Goal: Navigation & Orientation: Understand site structure

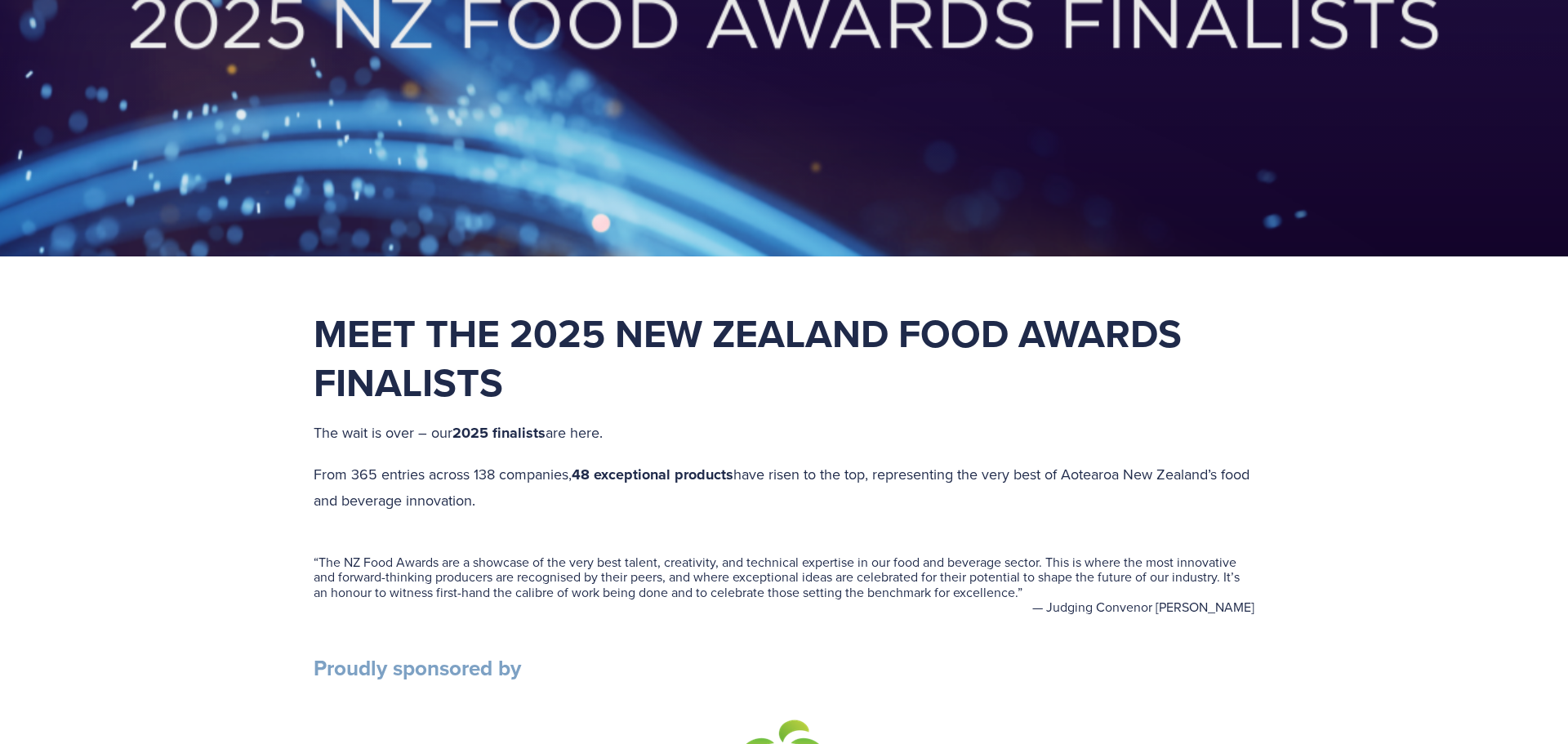
scroll to position [356, 0]
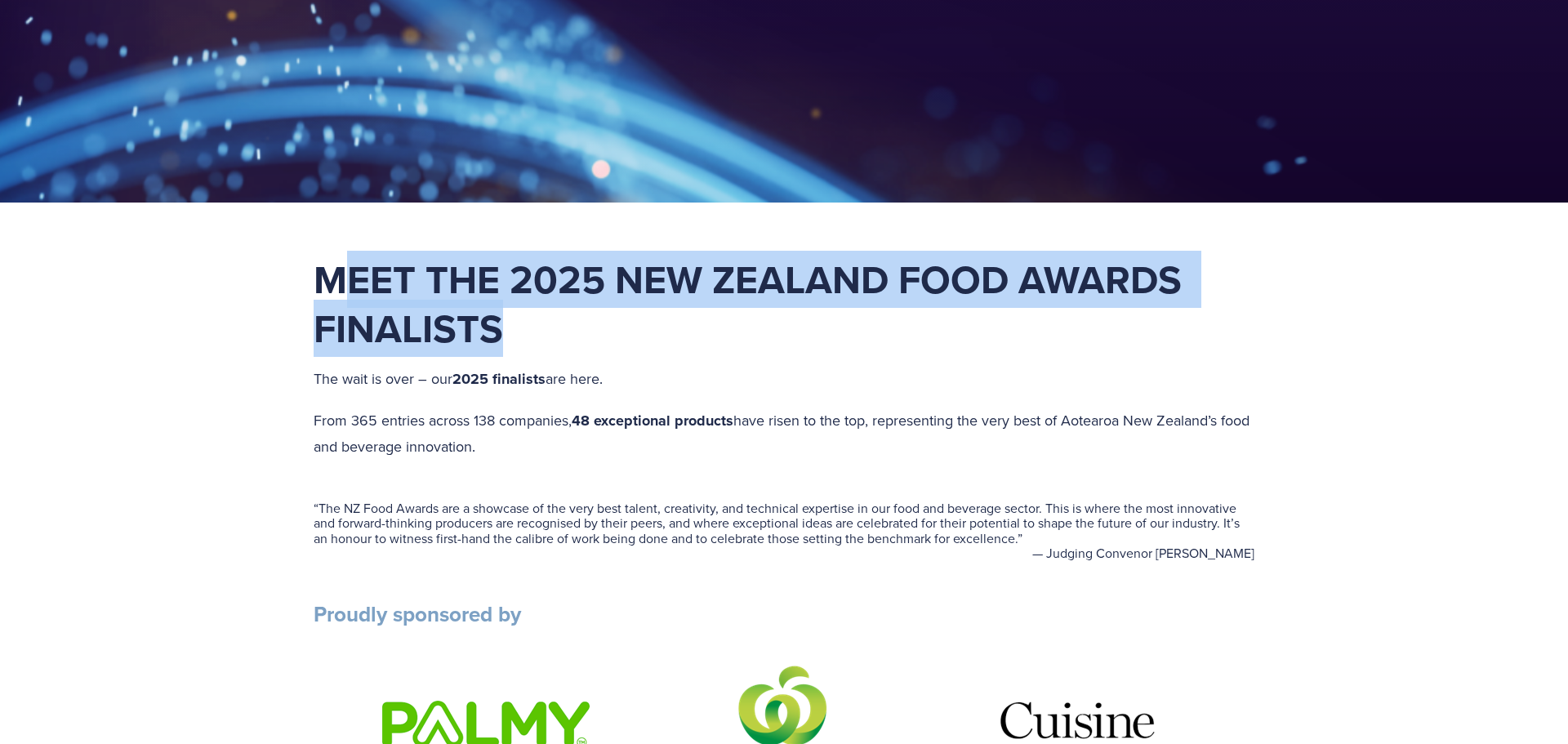
drag, startPoint x: 621, startPoint y: 265, endPoint x: 1125, endPoint y: 353, distance: 511.6
click at [1125, 353] on div "Meet the 2025 New Zealand Food Awards Finalists The wait is over – our 2025 fin…" at bounding box center [784, 358] width 941 height 205
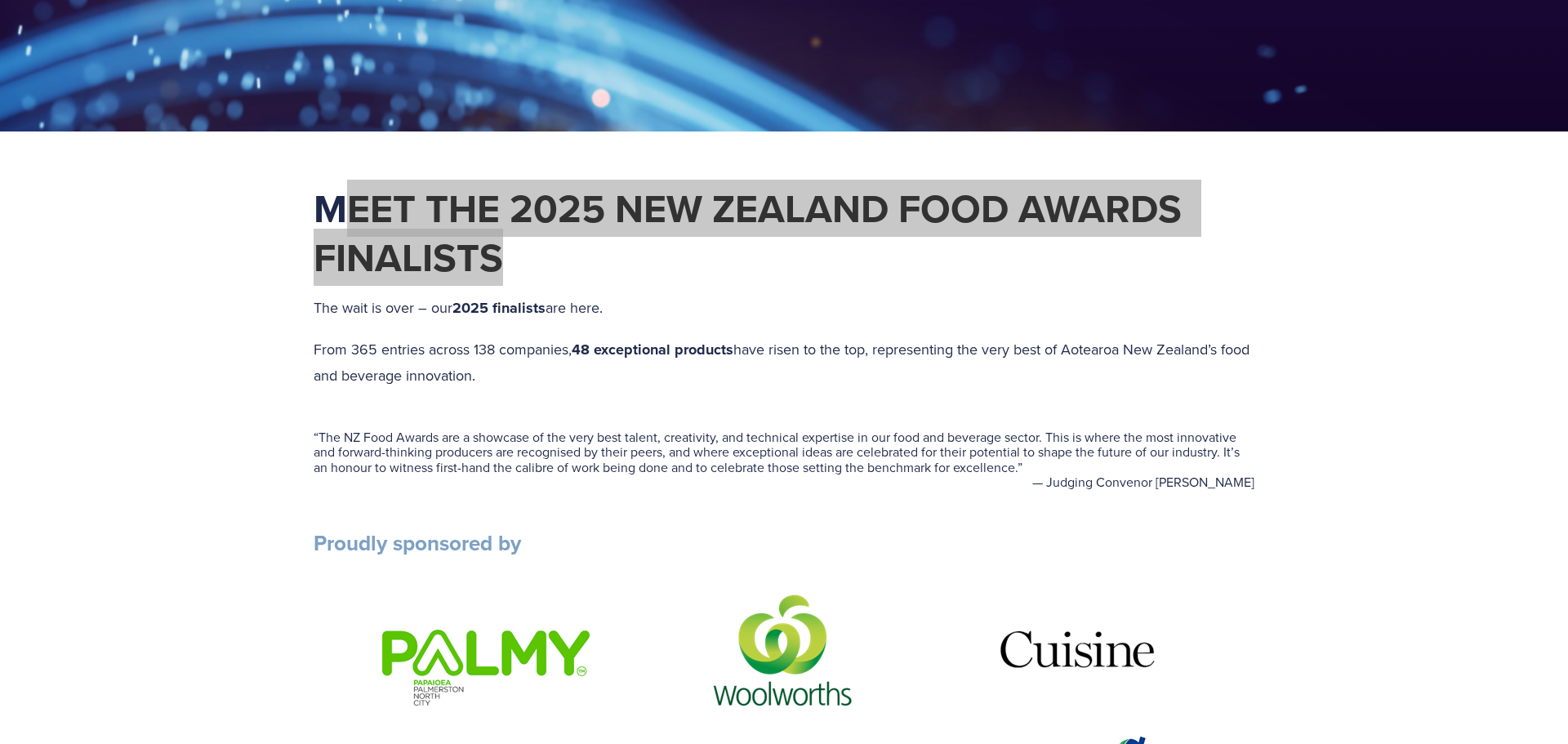
scroll to position [434, 0]
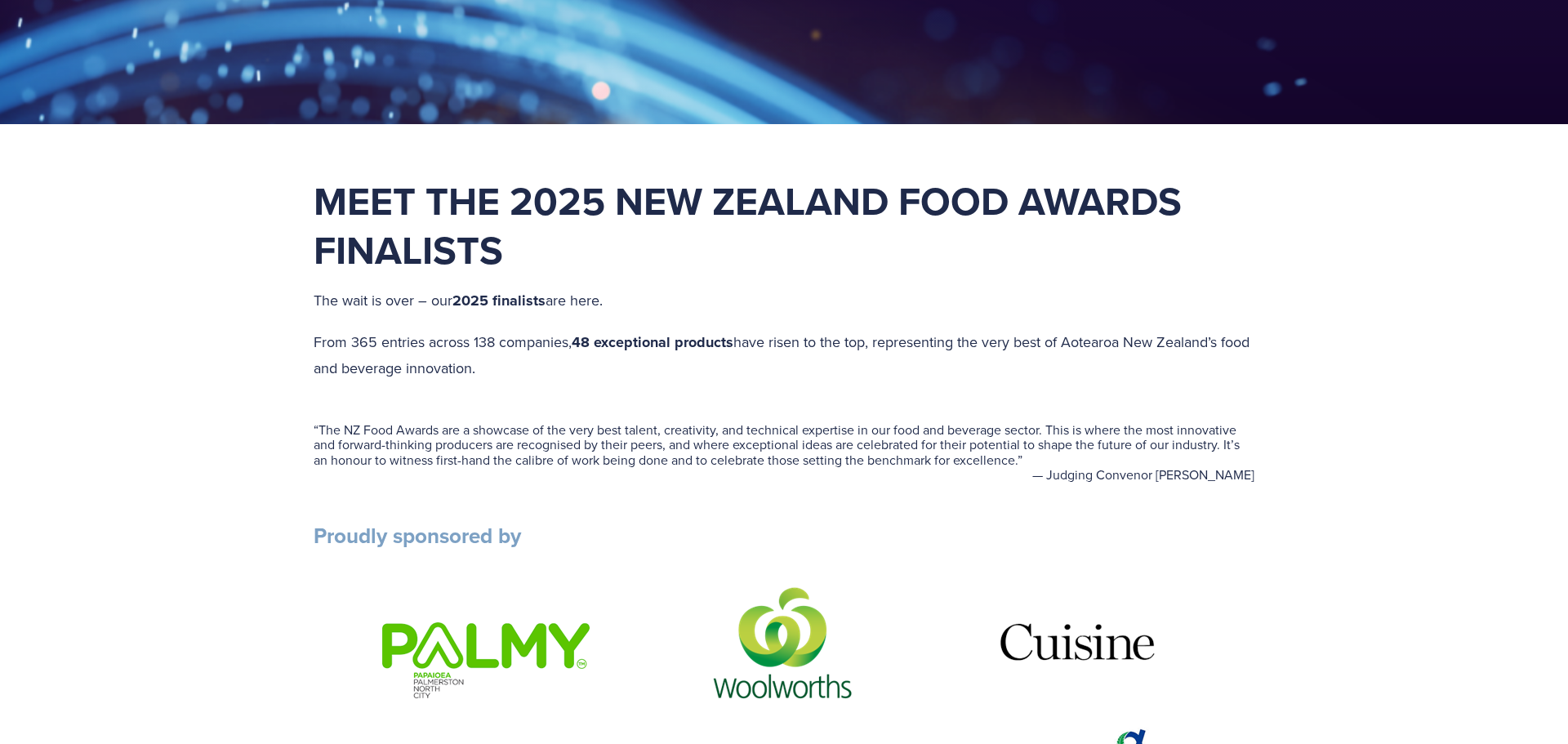
drag, startPoint x: 295, startPoint y: 285, endPoint x: 652, endPoint y: 284, distance: 357.0
click at [682, 299] on p "The wait is over – our 2025 finalists are here." at bounding box center [784, 301] width 941 height 27
drag, startPoint x: 295, startPoint y: 334, endPoint x: 519, endPoint y: 386, distance: 230.0
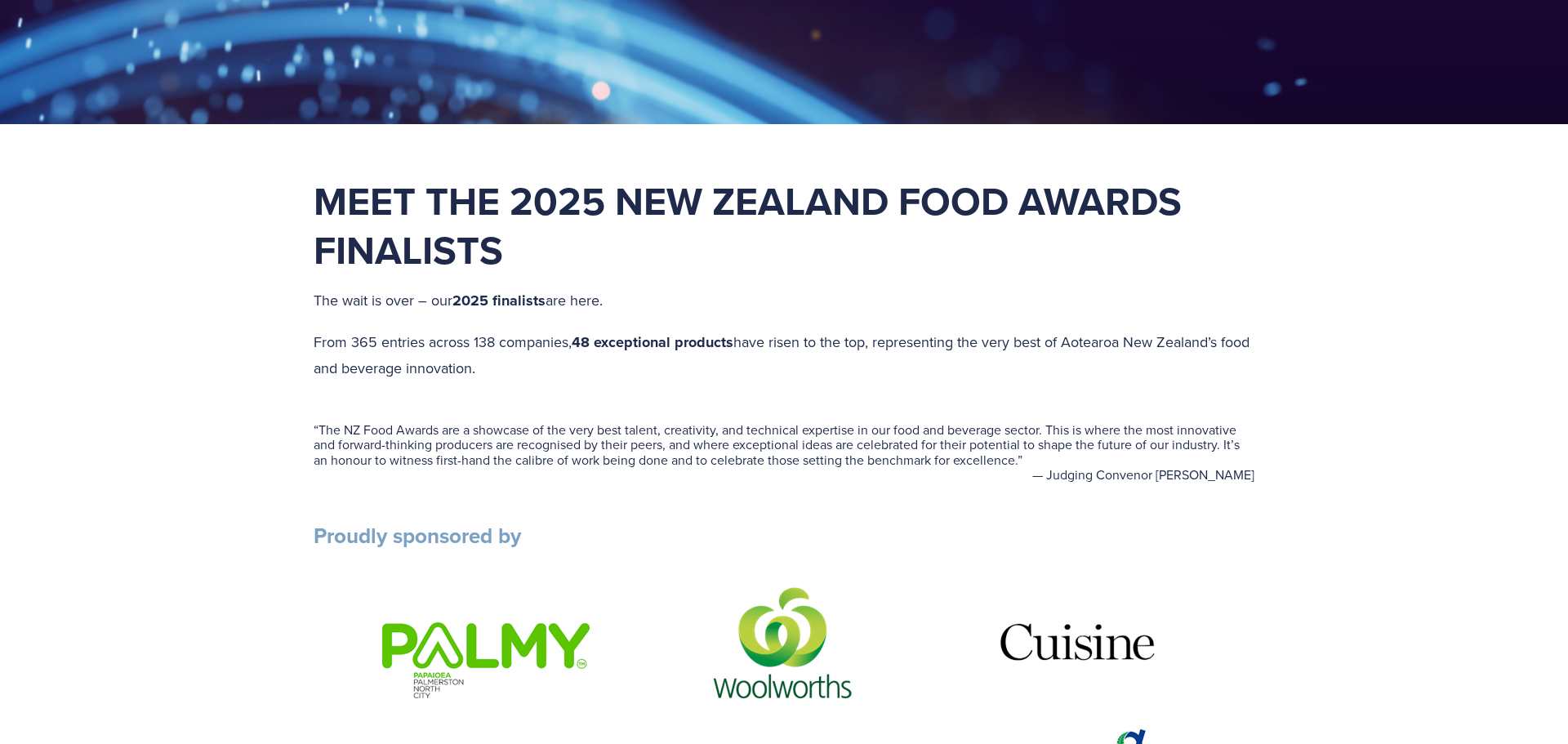
click at [550, 374] on p "From 365 entries across 138 companies, 48 exceptional products have risen to th…" at bounding box center [784, 356] width 941 height 53
drag, startPoint x: 352, startPoint y: 344, endPoint x: 399, endPoint y: 344, distance: 47.0
click at [399, 344] on p "From 365 entries across 138 companies, 48 exceptional products have risen to th…" at bounding box center [784, 356] width 941 height 53
drag, startPoint x: 427, startPoint y: 346, endPoint x: 562, endPoint y: 351, distance: 135.1
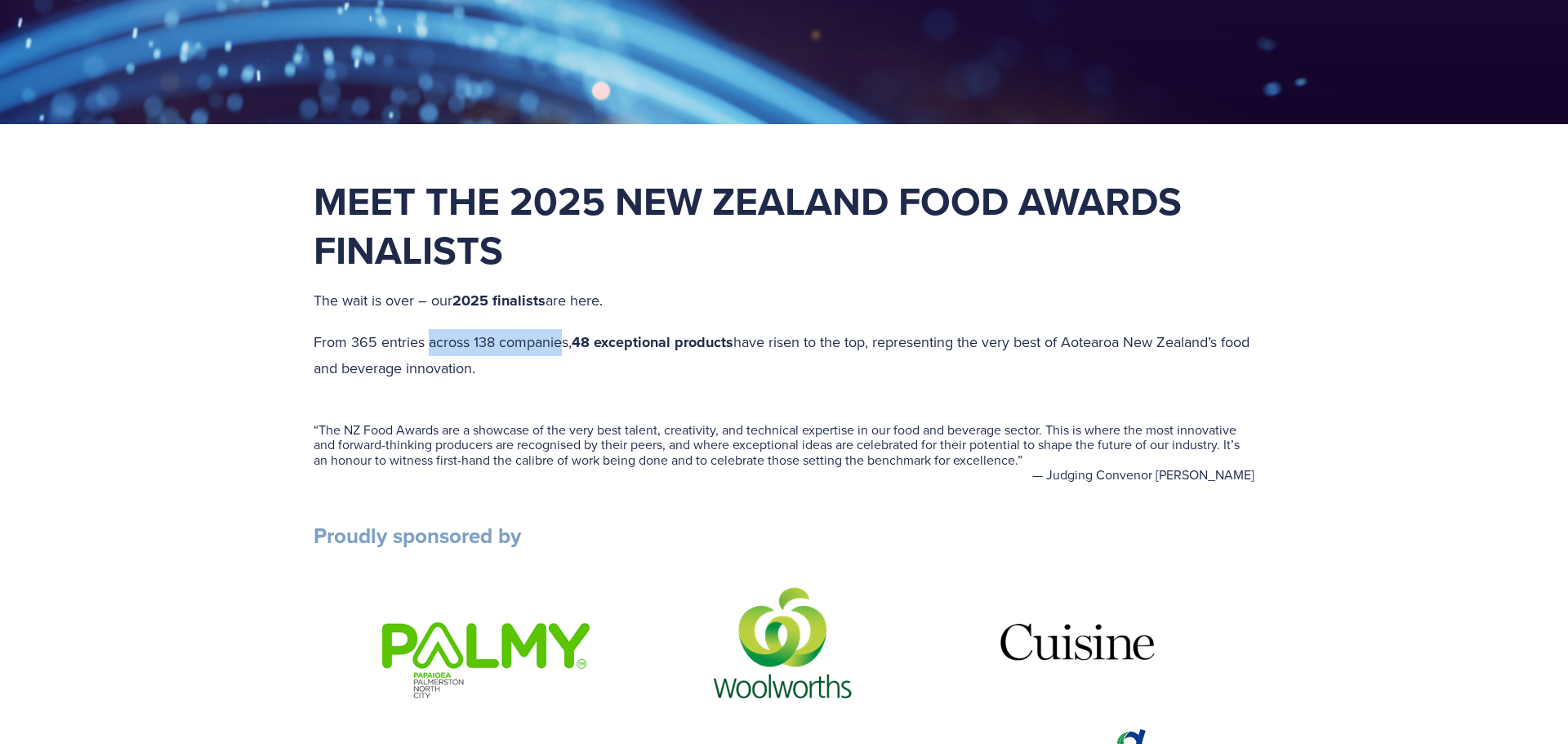
click at [562, 351] on p "From 365 entries across 138 companies, 48 exceptional products have risen to th…" at bounding box center [784, 356] width 941 height 53
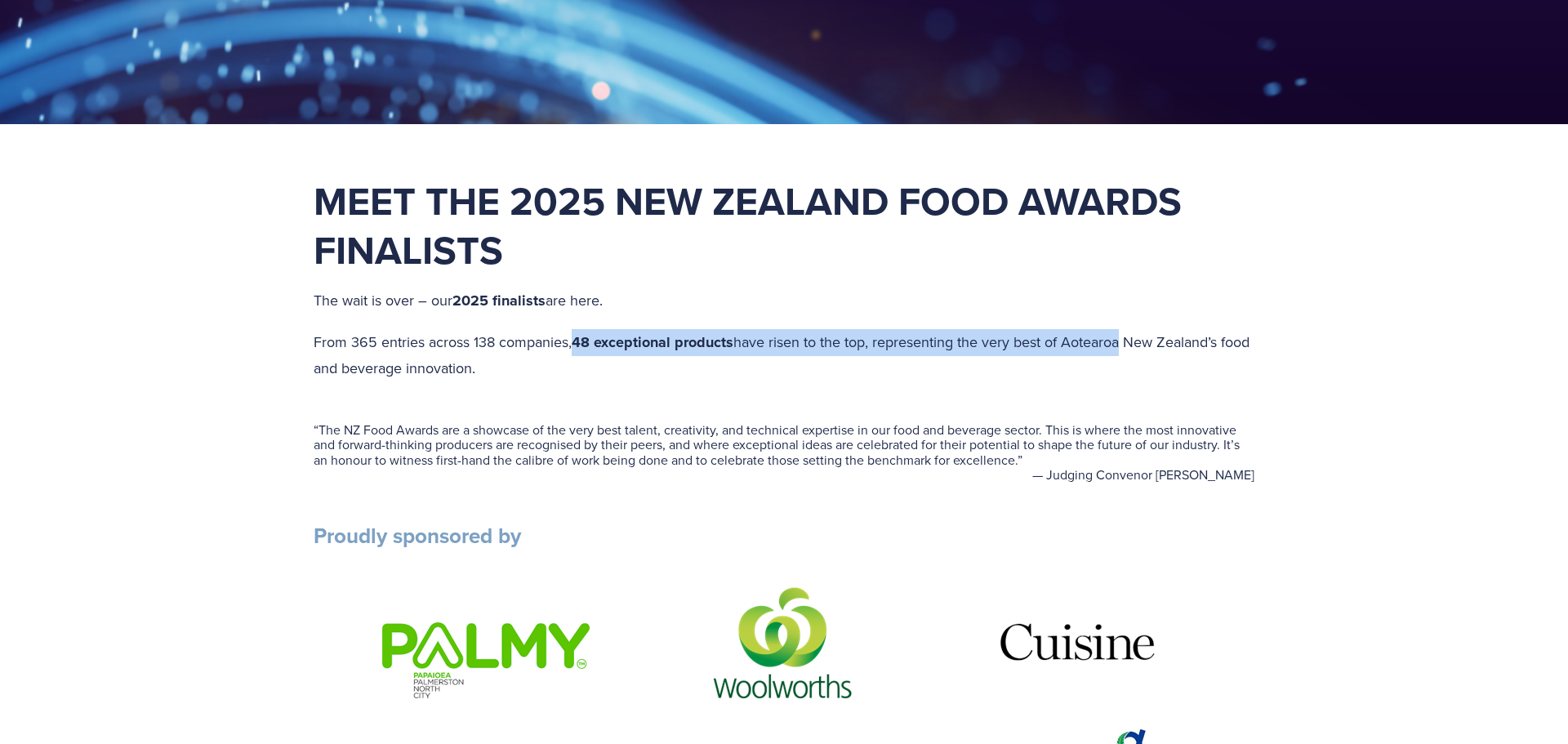
drag, startPoint x: 575, startPoint y: 340, endPoint x: 1123, endPoint y: 338, distance: 548.0
click at [1123, 338] on p "From 365 entries across 138 companies, 48 exceptional products have risen to th…" at bounding box center [784, 356] width 941 height 53
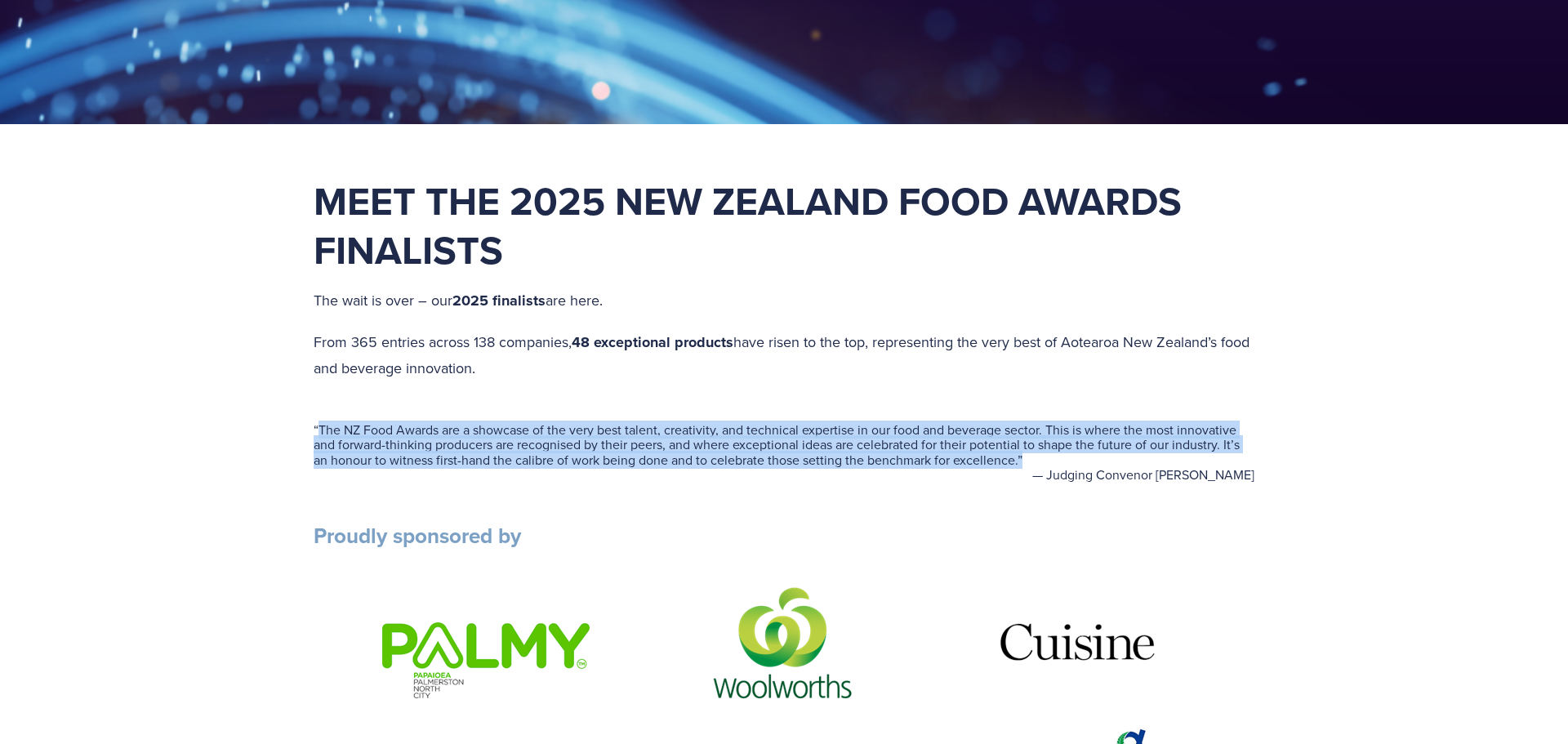
drag, startPoint x: 319, startPoint y: 432, endPoint x: 1059, endPoint y: 464, distance: 740.7
click at [1059, 464] on blockquote "“ The NZ Food Awards are a showcase of the very best talent, creativity, and te…" at bounding box center [784, 444] width 941 height 45
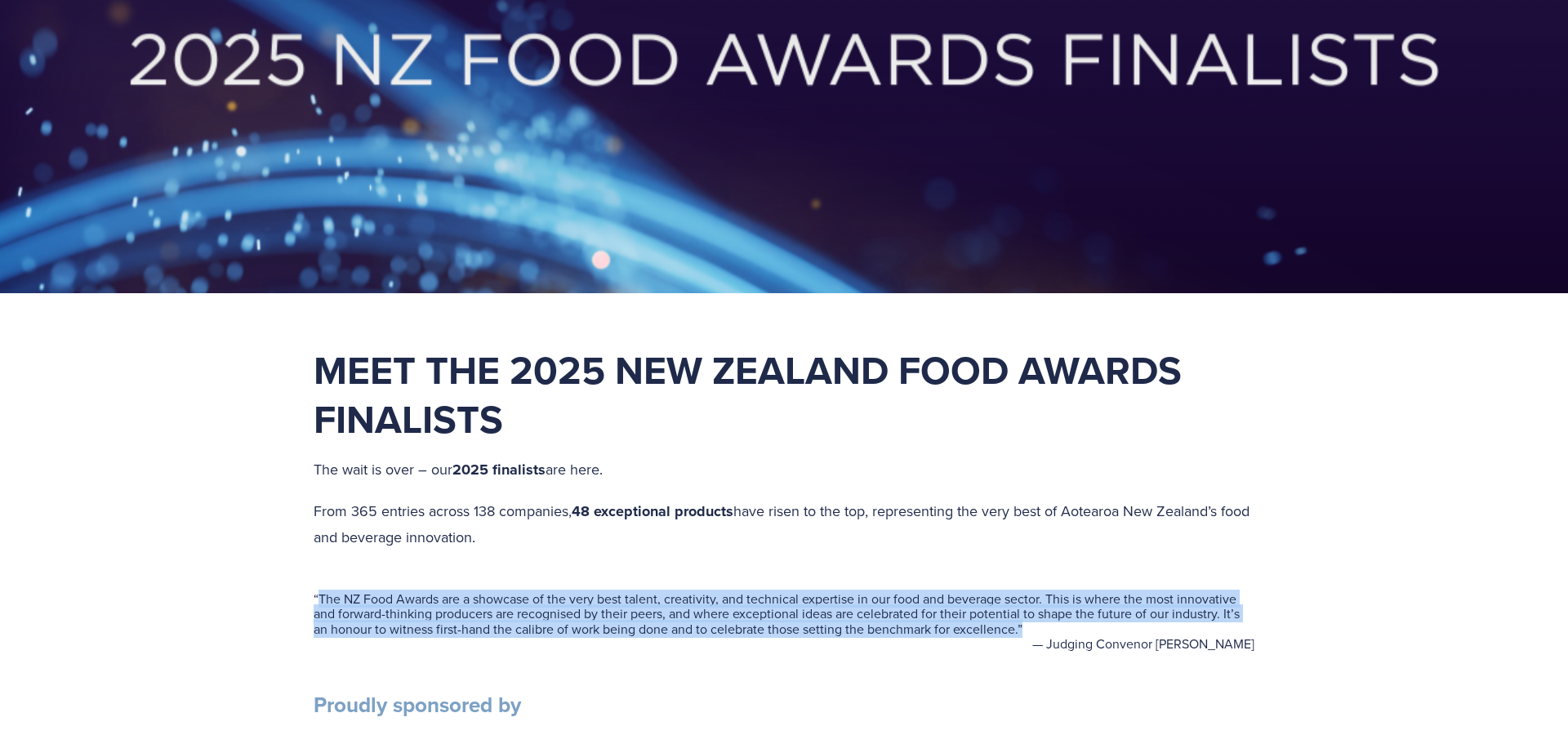
scroll to position [0, 0]
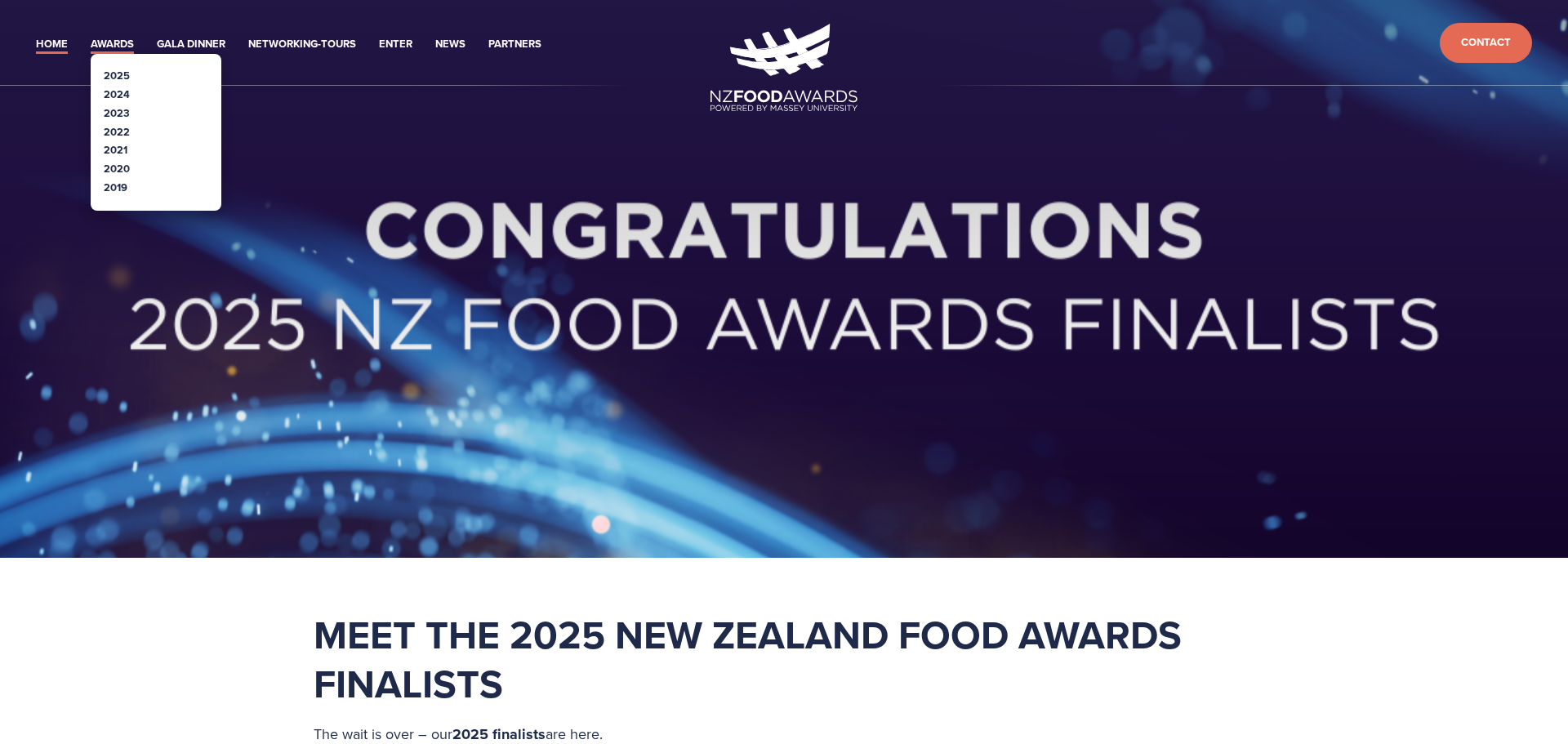
click at [118, 44] on link "Awards" at bounding box center [111, 44] width 43 height 18
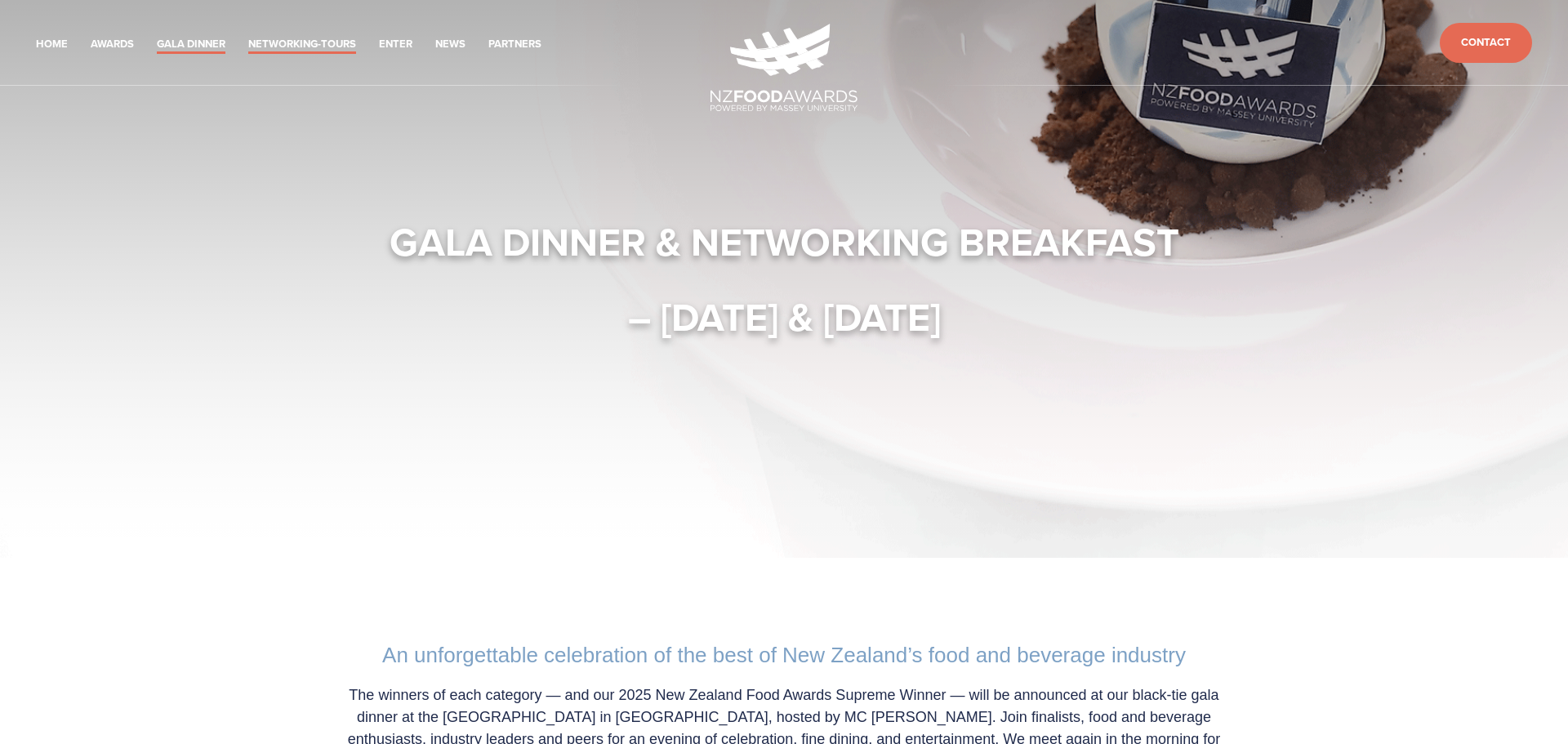
click at [304, 46] on link "Networking-Tours" at bounding box center [301, 44] width 108 height 18
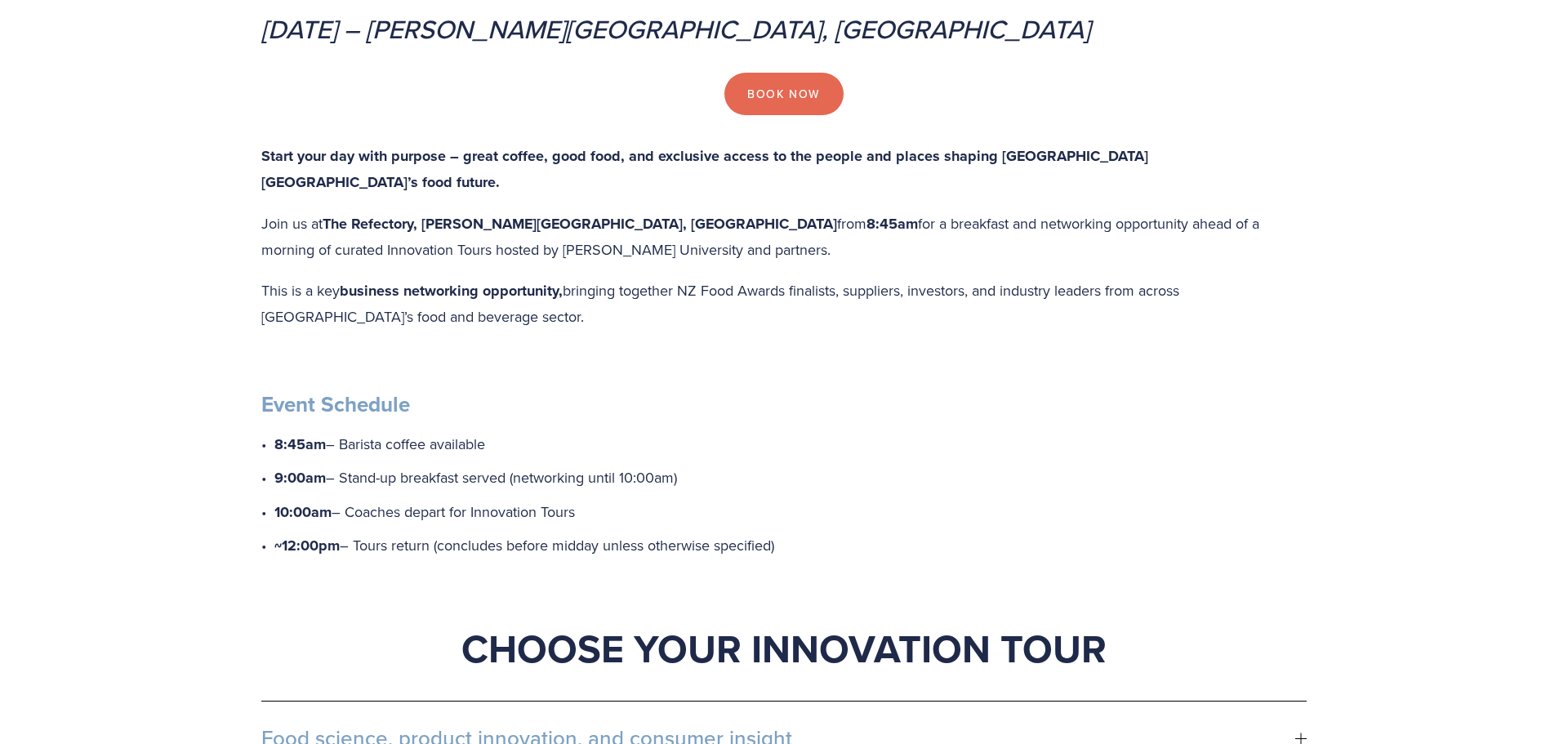
scroll to position [852, 0]
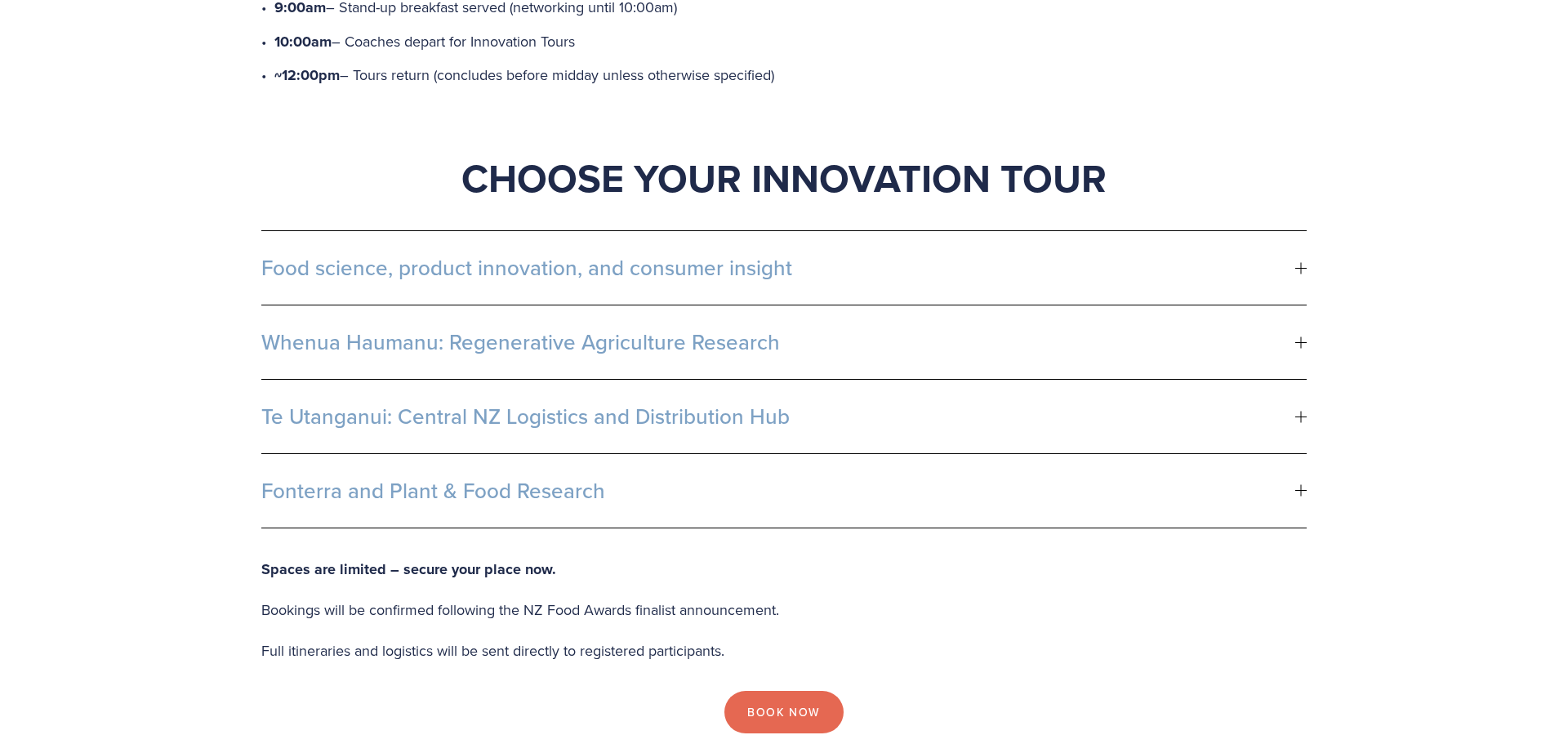
click at [446, 256] on span "Food science, product innovation, and consumer insight" at bounding box center [778, 268] width 1034 height 25
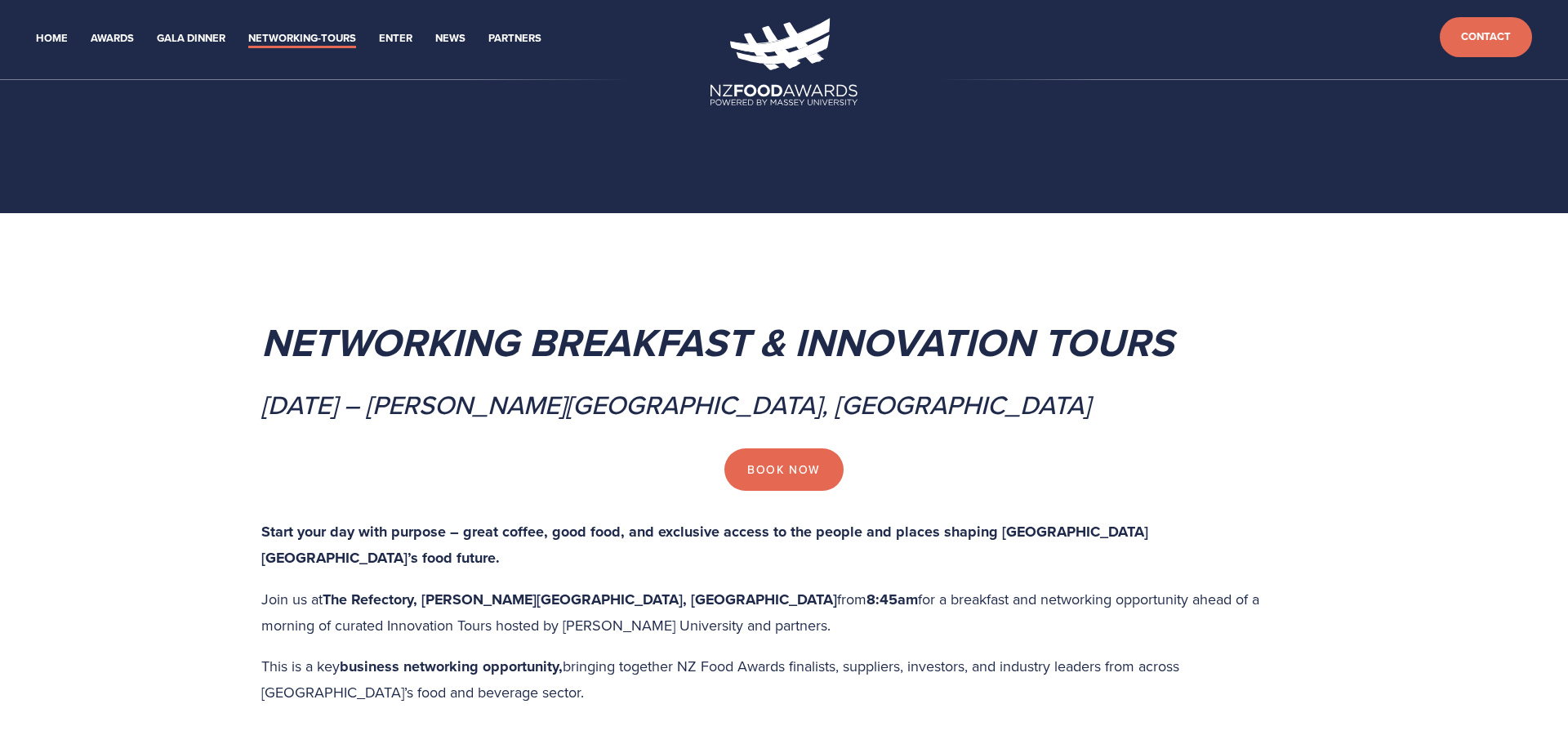
scroll to position [0, 0]
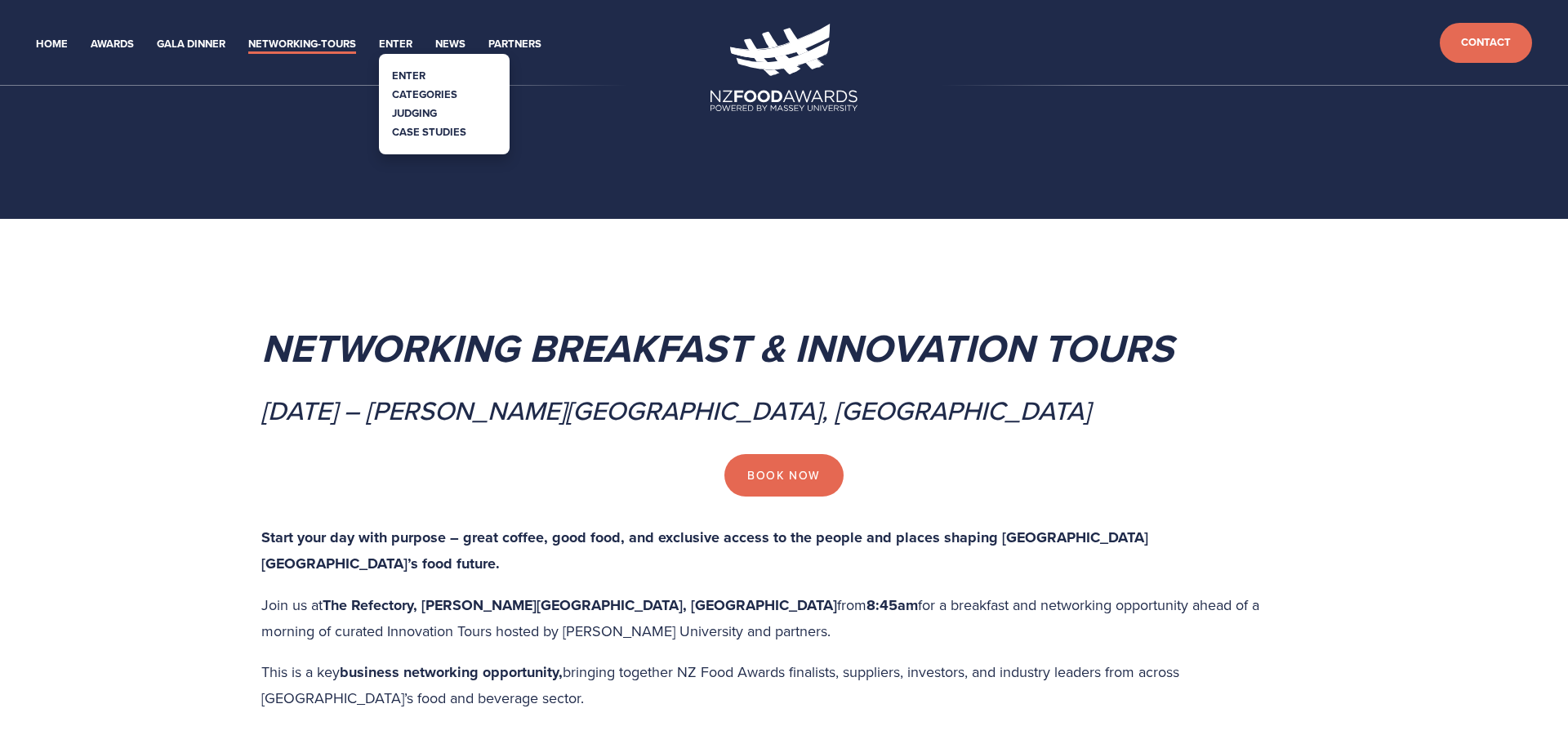
click at [415, 74] on link "Enter" at bounding box center [409, 75] width 33 height 16
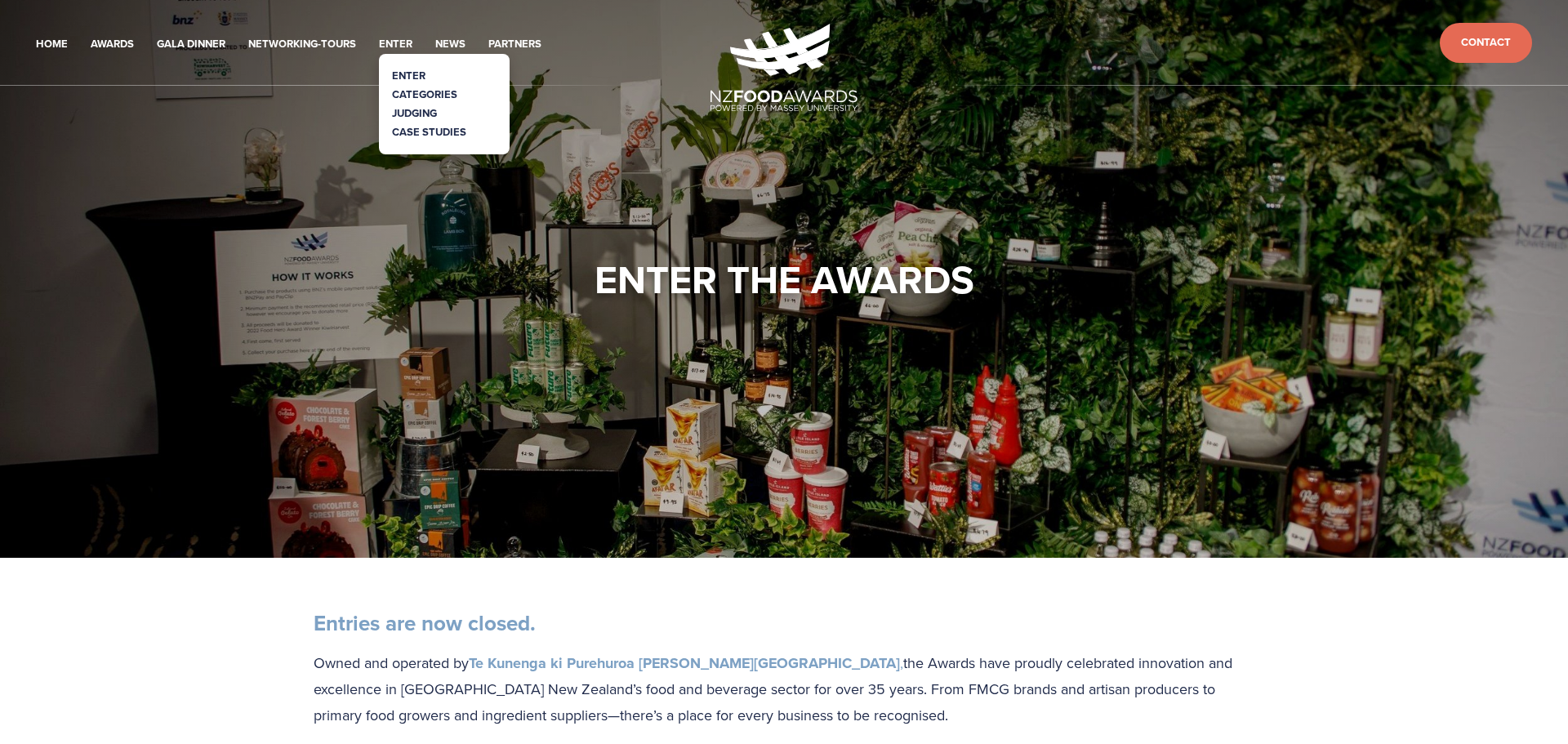
click at [418, 111] on link "Judging" at bounding box center [414, 113] width 45 height 16
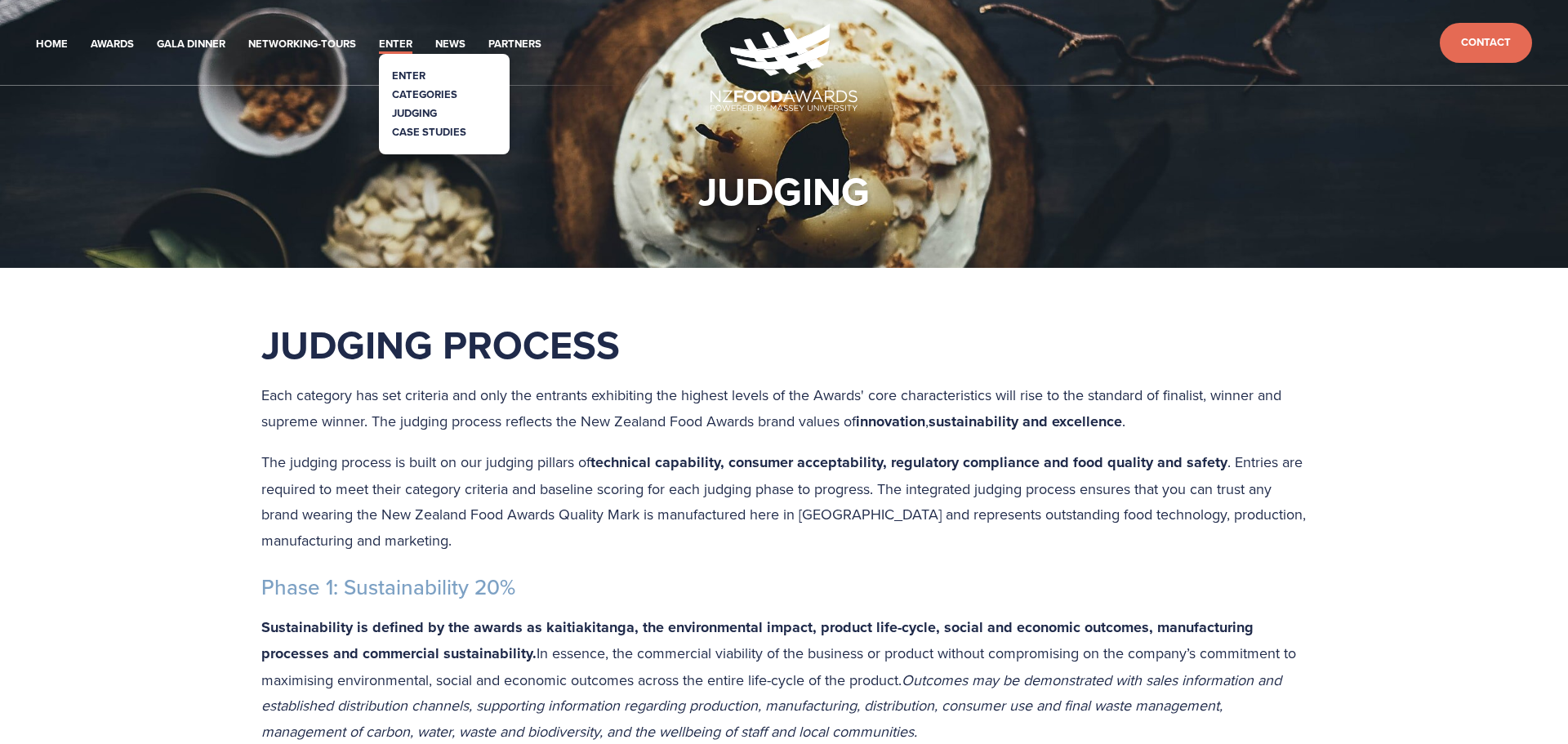
click at [415, 136] on link "Case Studies" at bounding box center [429, 132] width 74 height 16
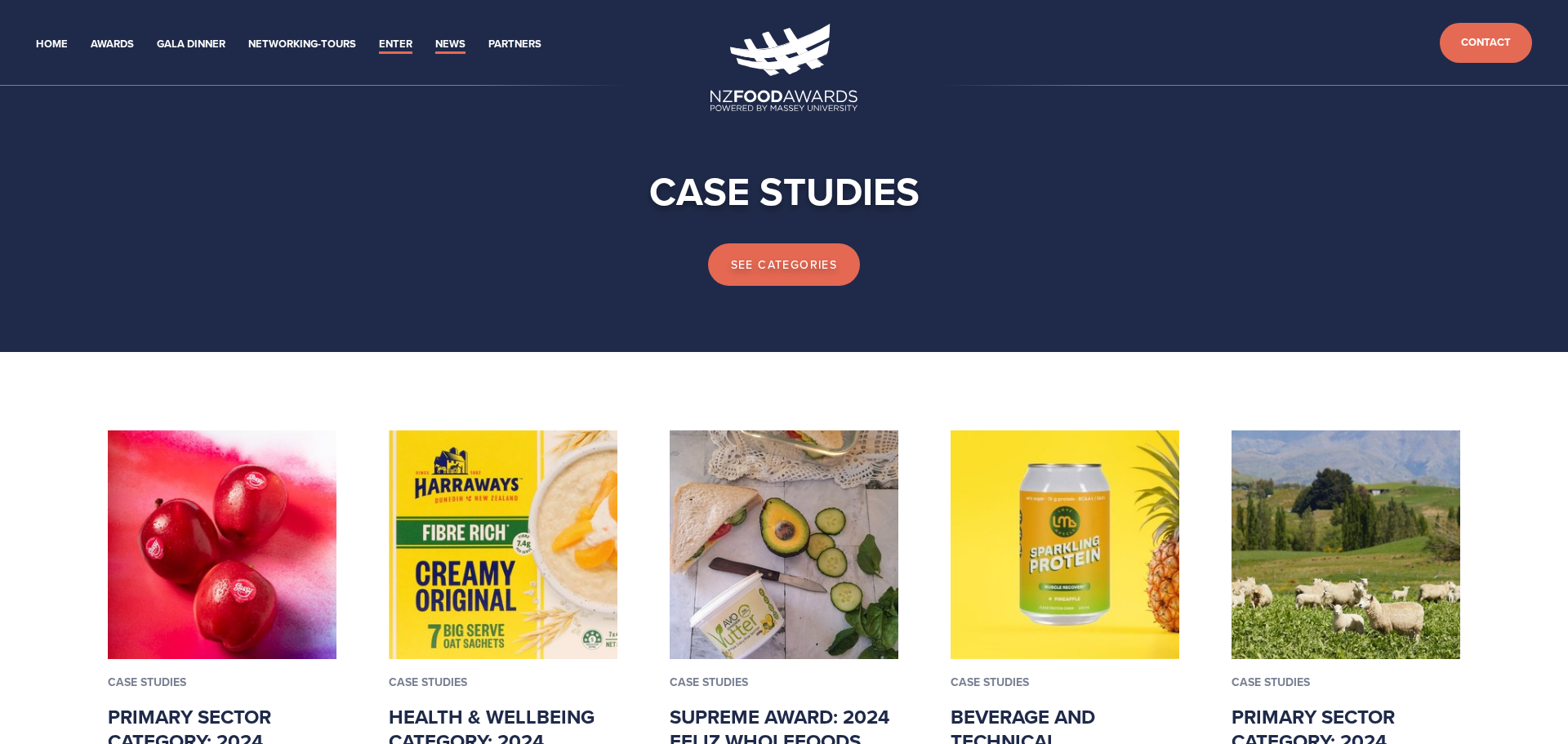
click at [461, 41] on link "News" at bounding box center [450, 44] width 30 height 18
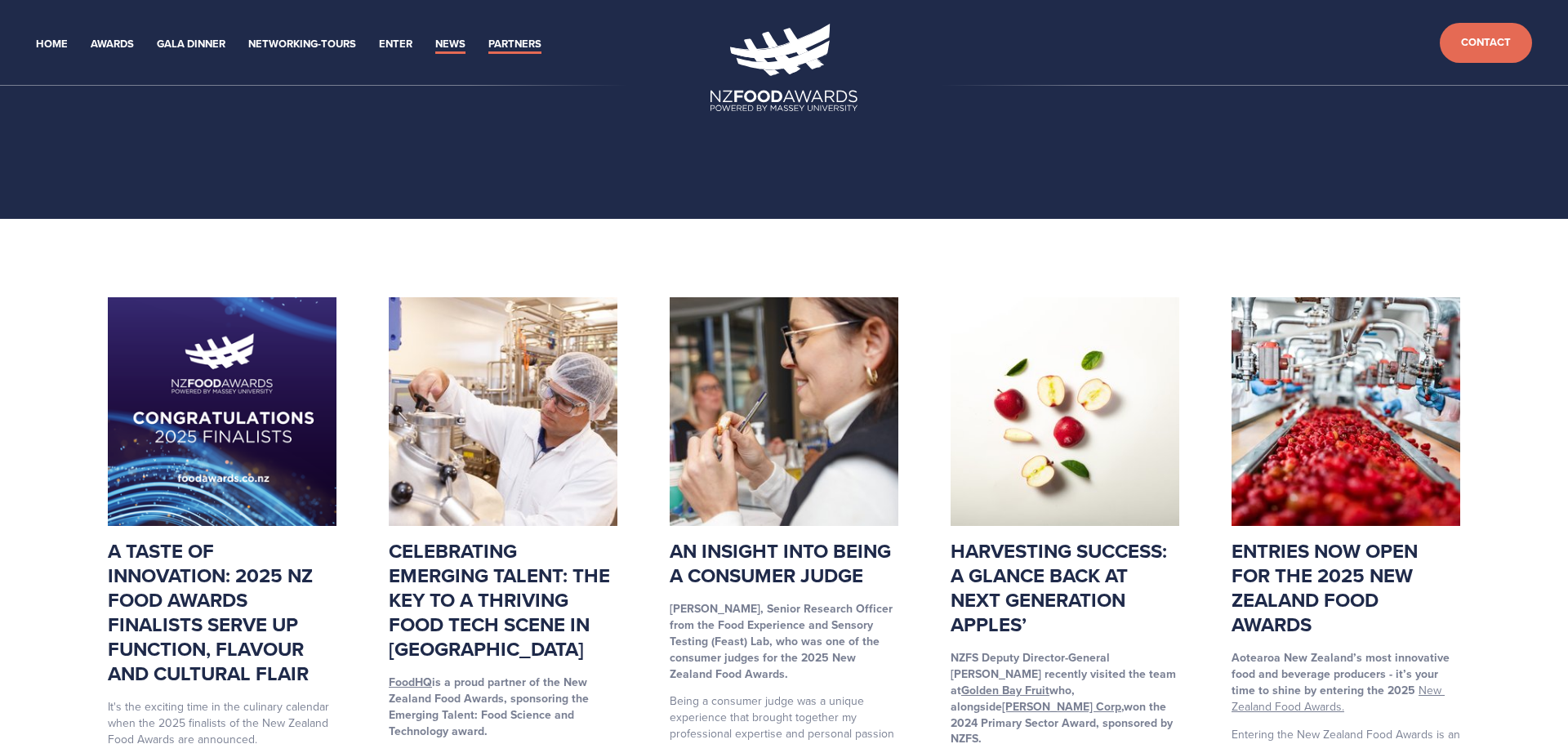
click at [524, 35] on link "Partners" at bounding box center [515, 44] width 53 height 18
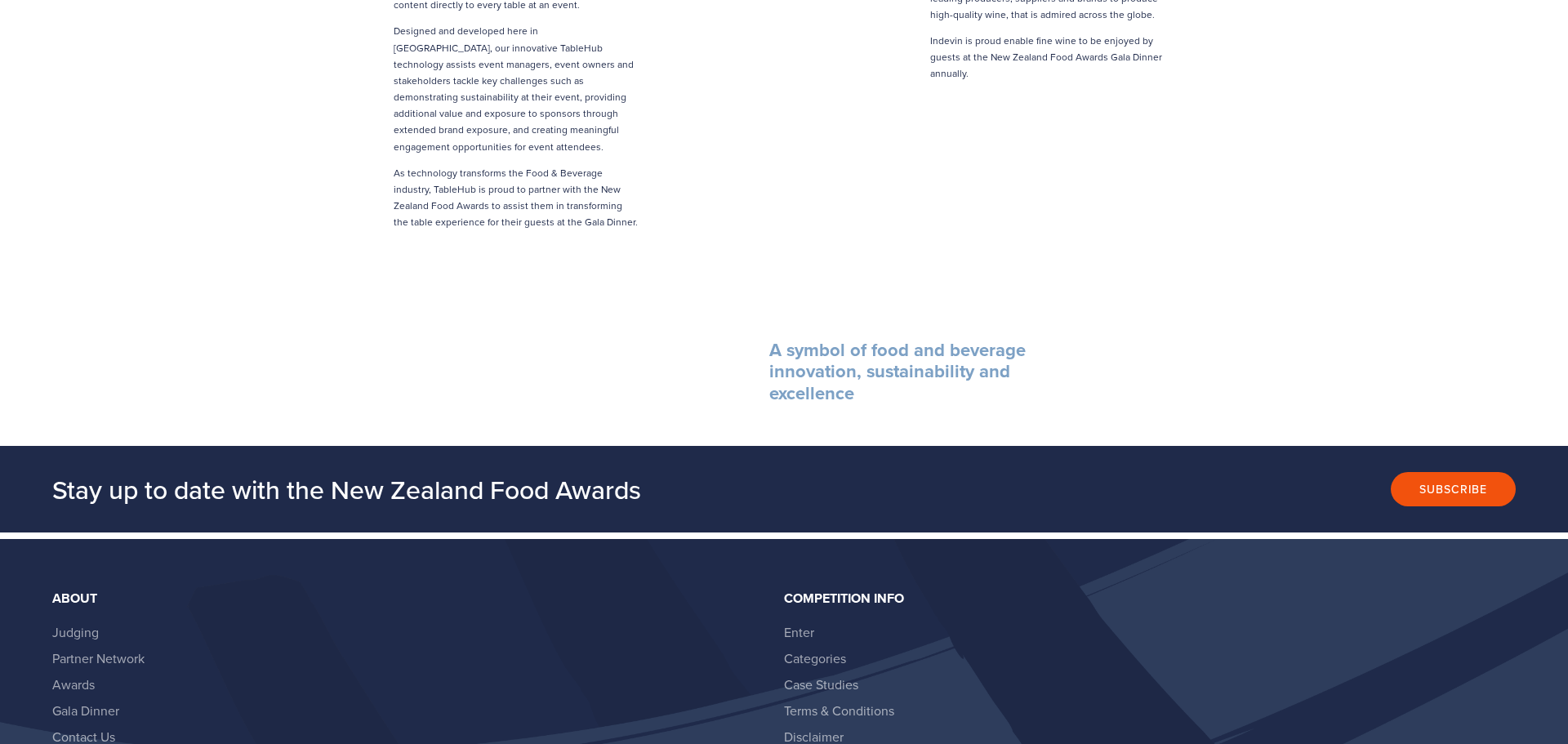
scroll to position [4084, 0]
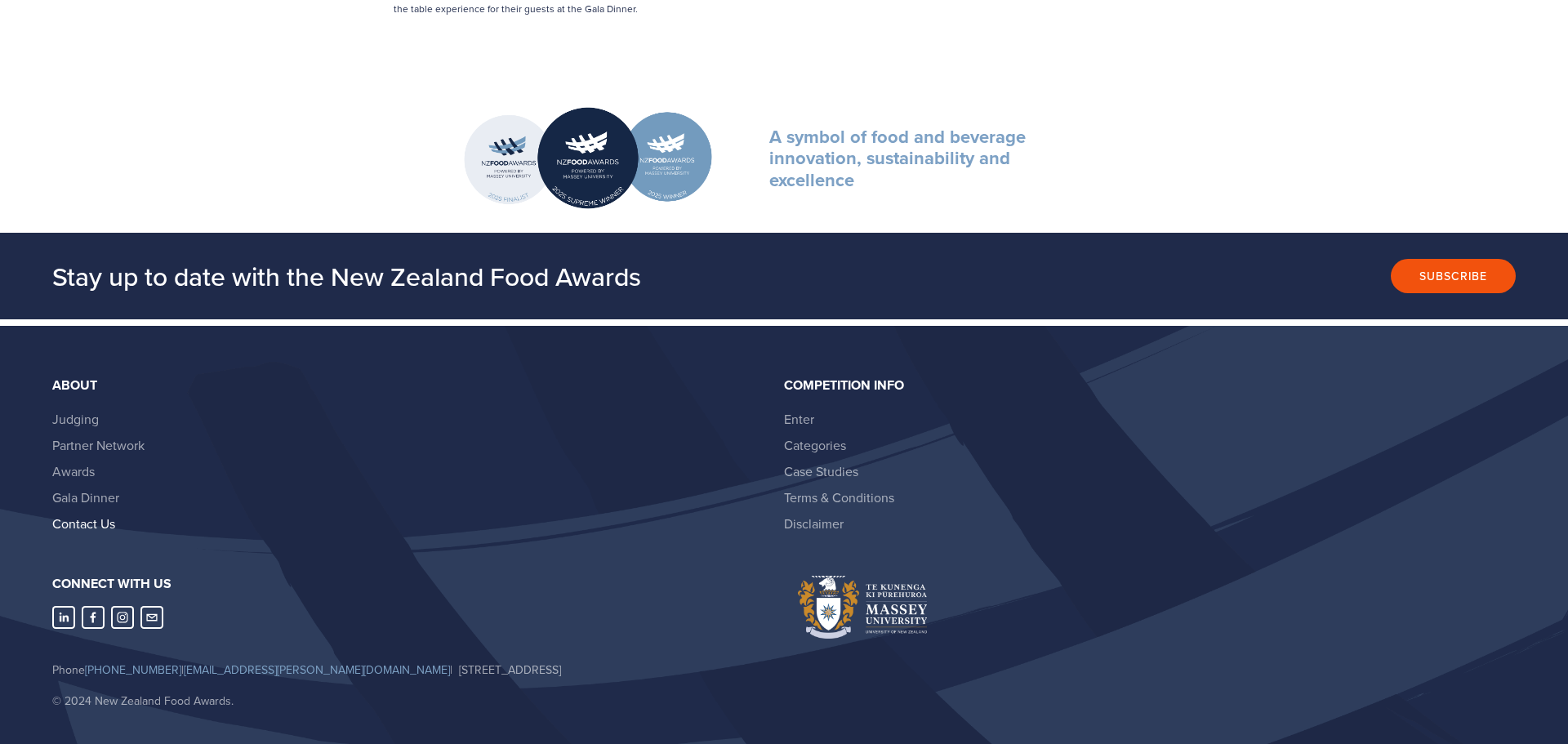
click at [82, 514] on link "Contact Us" at bounding box center [84, 523] width 63 height 18
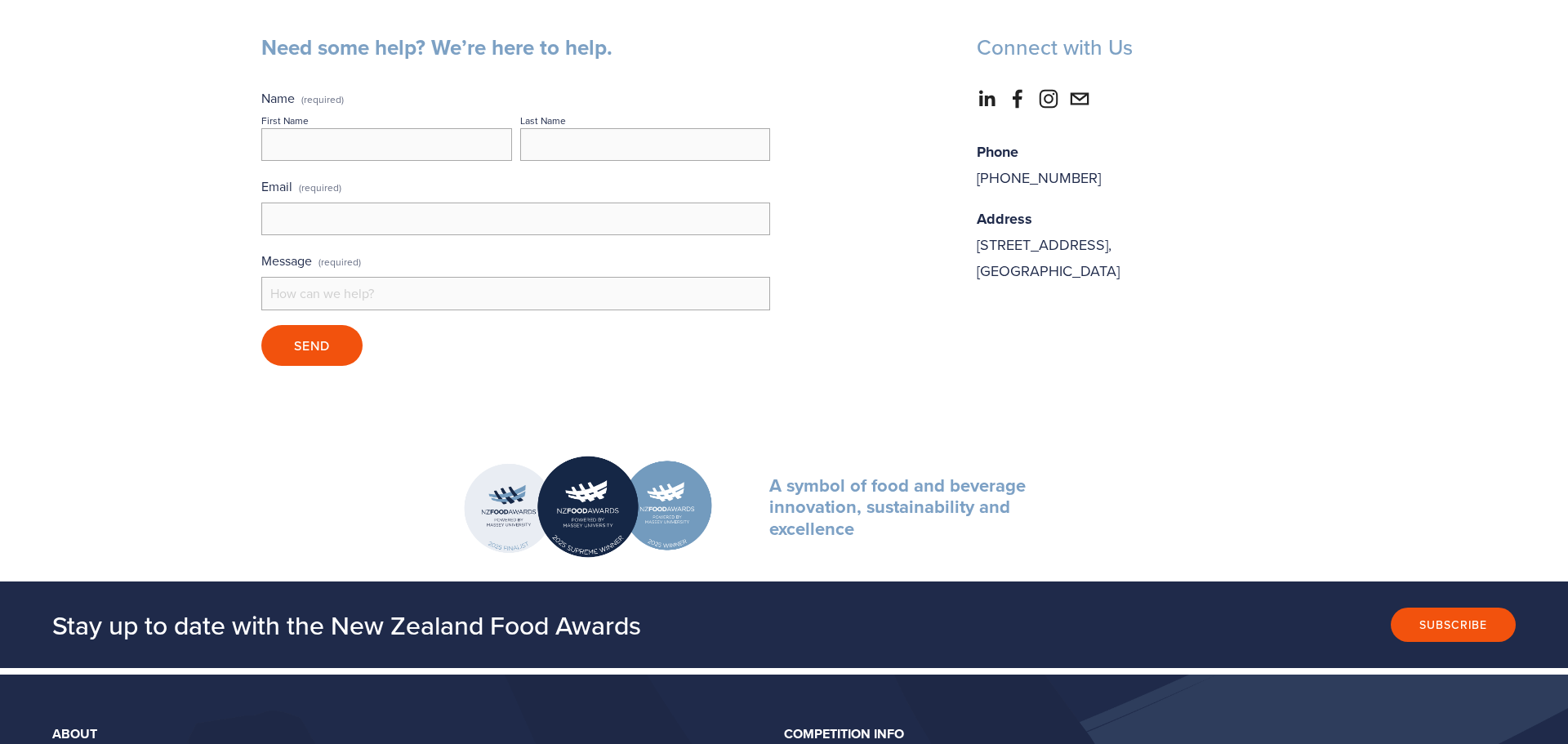
scroll to position [132, 0]
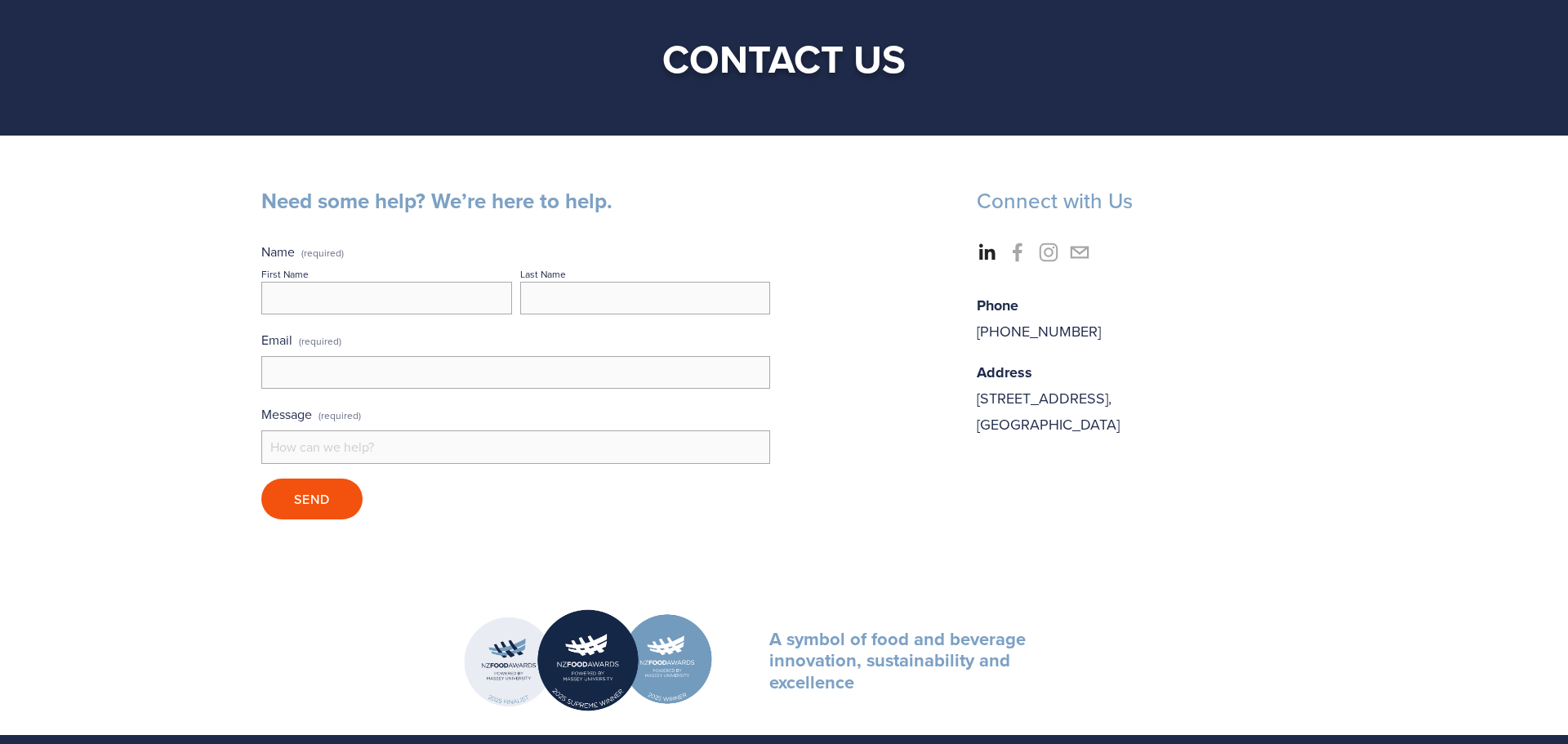
click at [984, 250] on icon "LinkedIn" at bounding box center [986, 252] width 39 height 39
click at [1019, 242] on use "Abbie Harris" at bounding box center [1017, 252] width 39 height 39
click at [1046, 259] on use "Instagram" at bounding box center [1049, 252] width 39 height 39
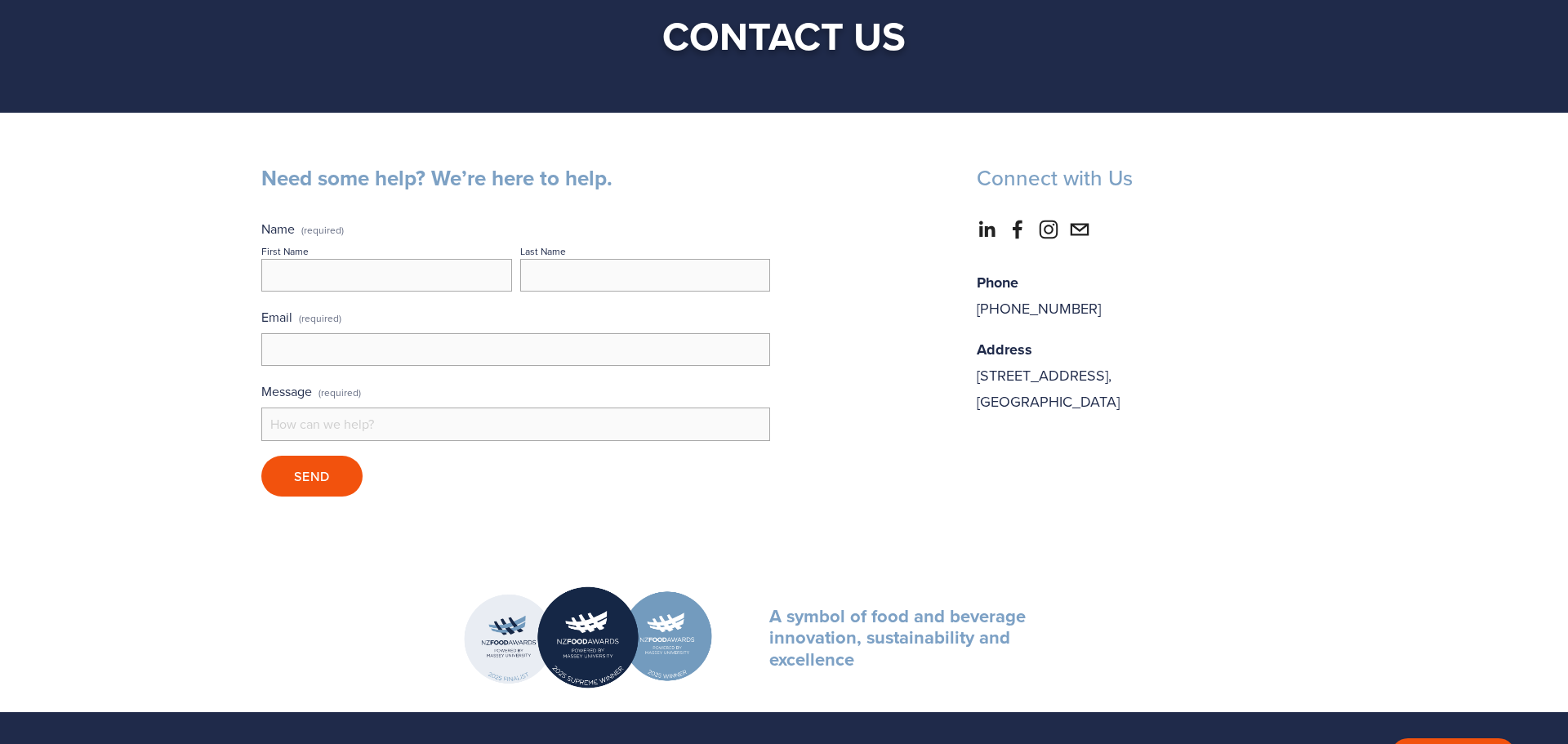
scroll to position [157, 0]
